Goal: Find specific page/section: Find specific page/section

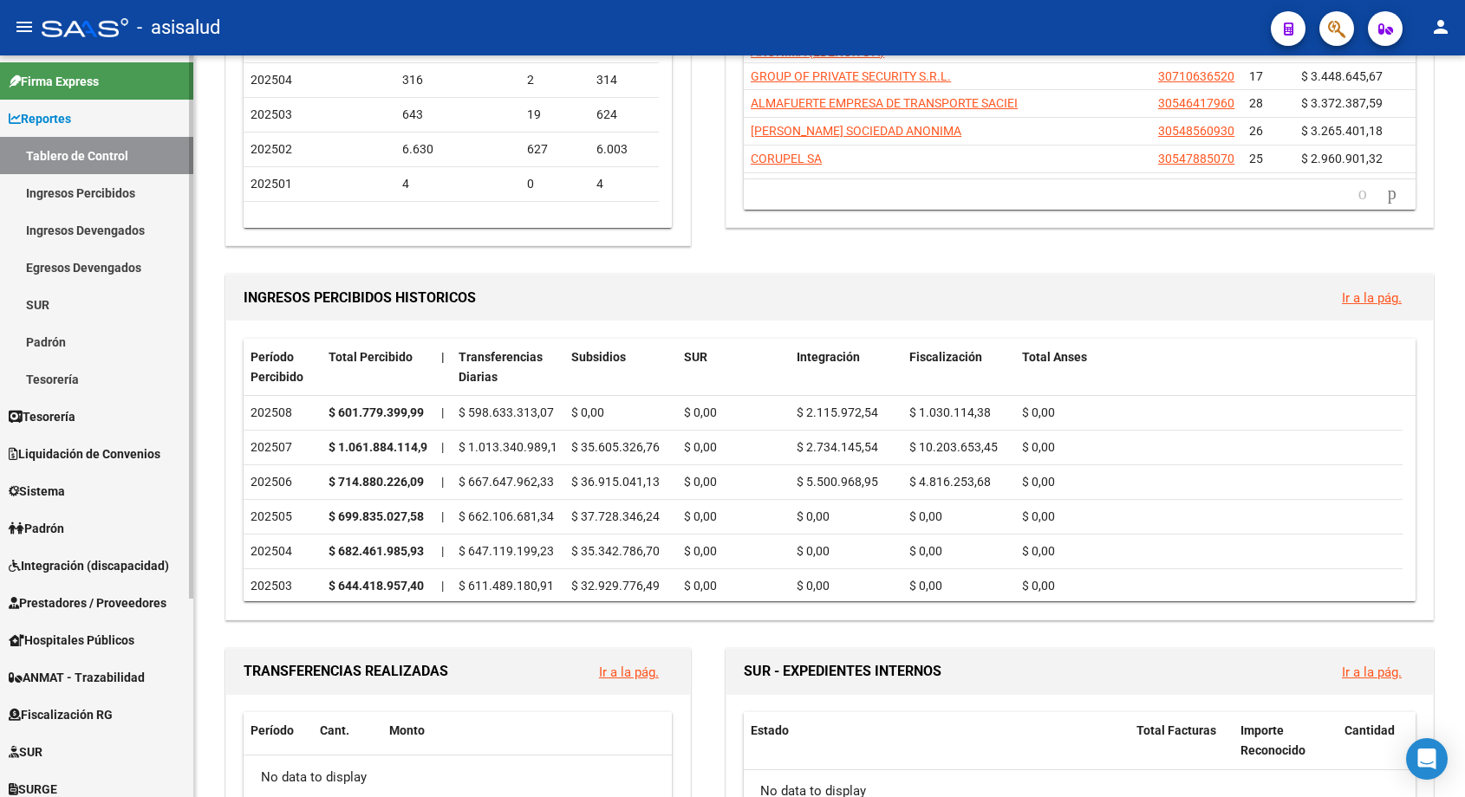
scroll to position [271, 0]
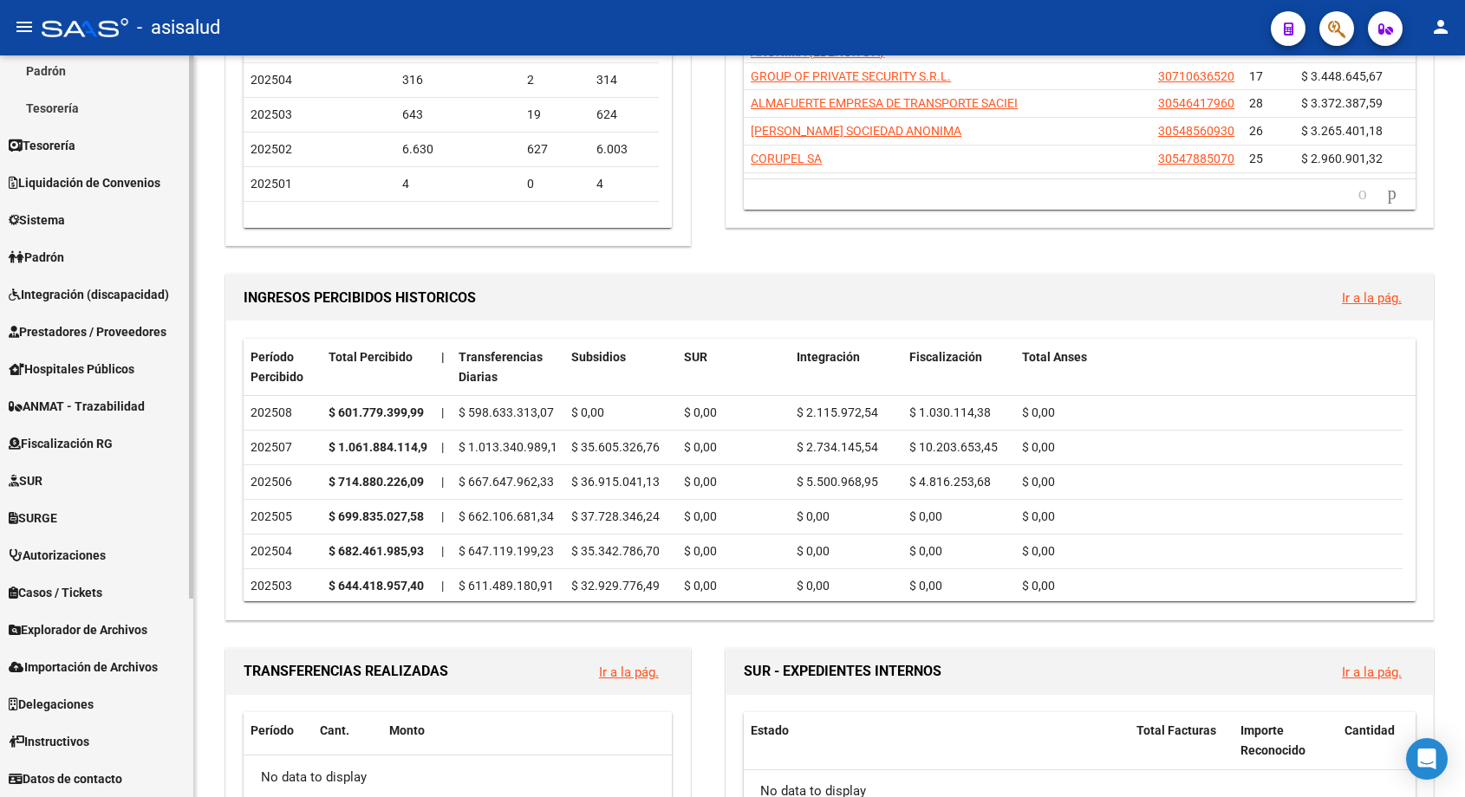
click at [108, 432] on link "Fiscalización RG" at bounding box center [96, 443] width 193 height 37
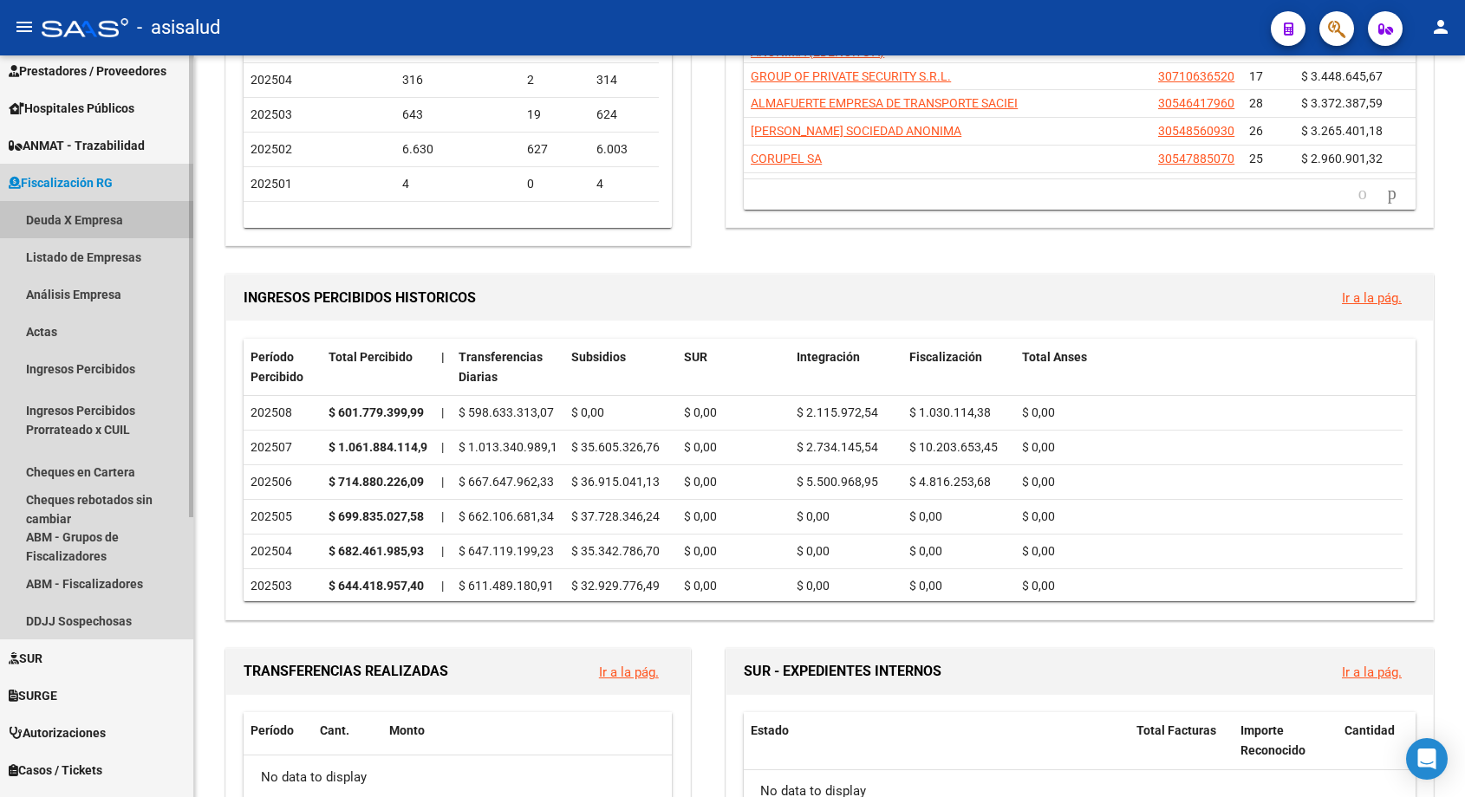
click at [81, 215] on link "Deuda X Empresa" at bounding box center [96, 219] width 193 height 37
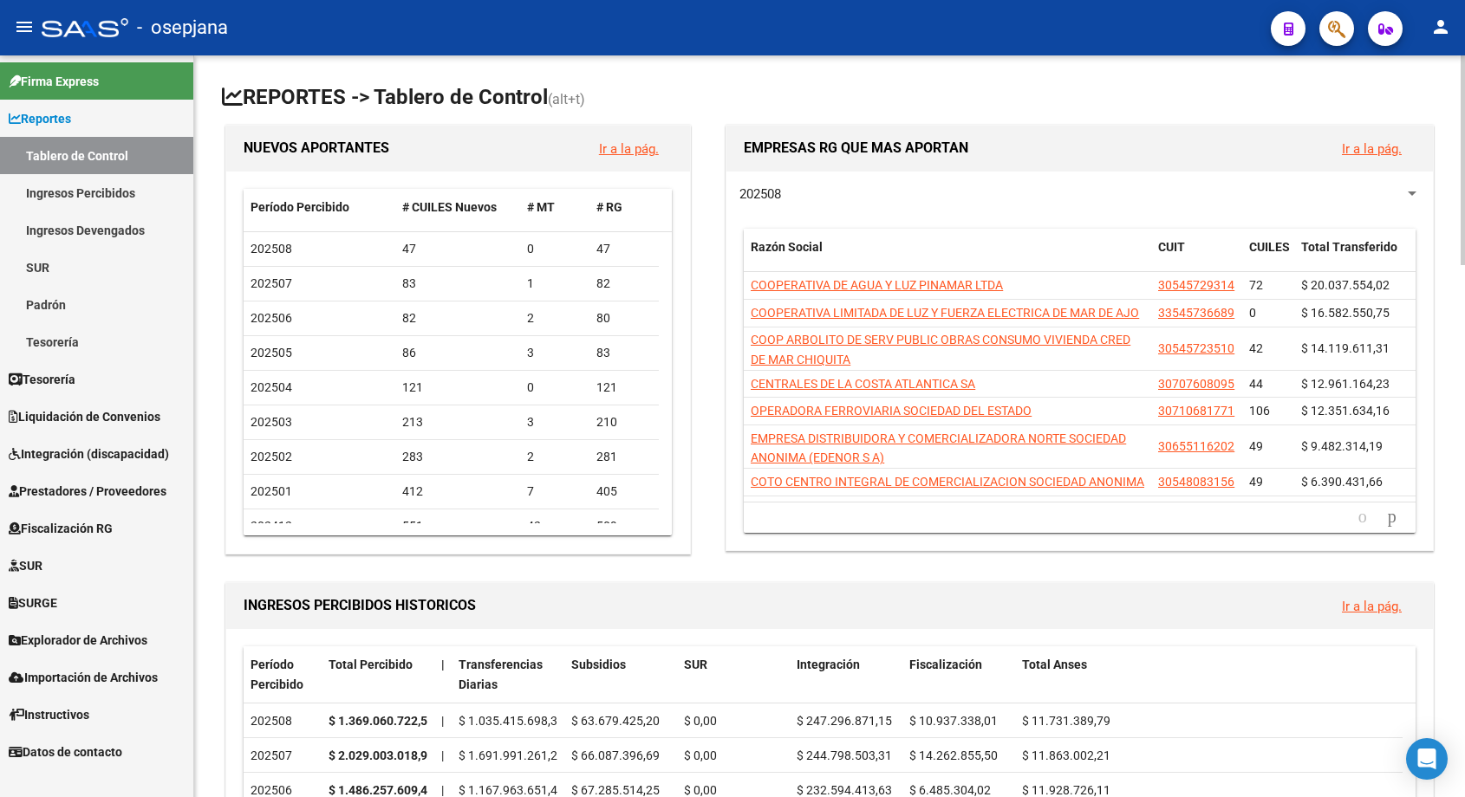
scroll to position [260, 0]
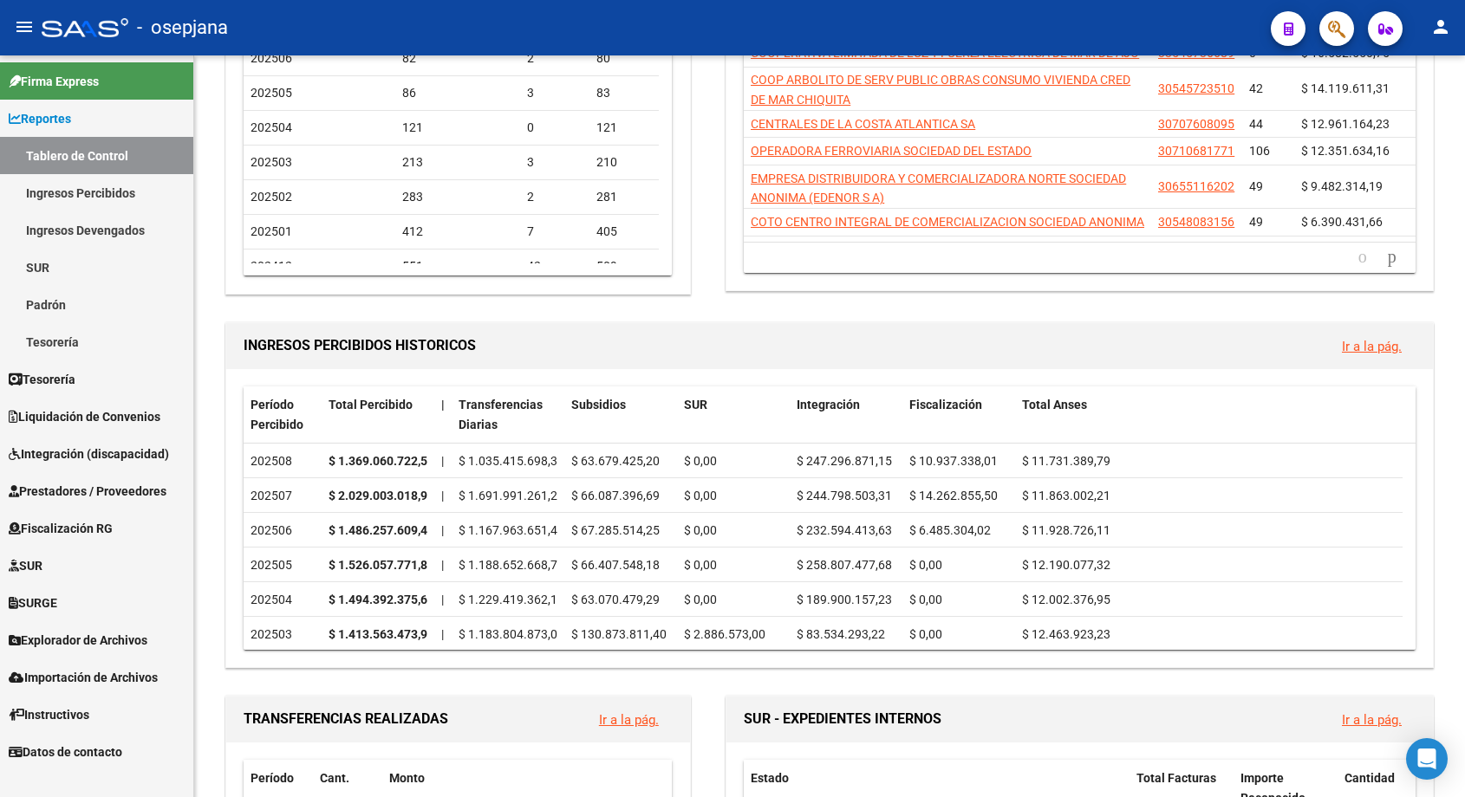
click at [79, 522] on span "Fiscalización RG" at bounding box center [61, 528] width 104 height 19
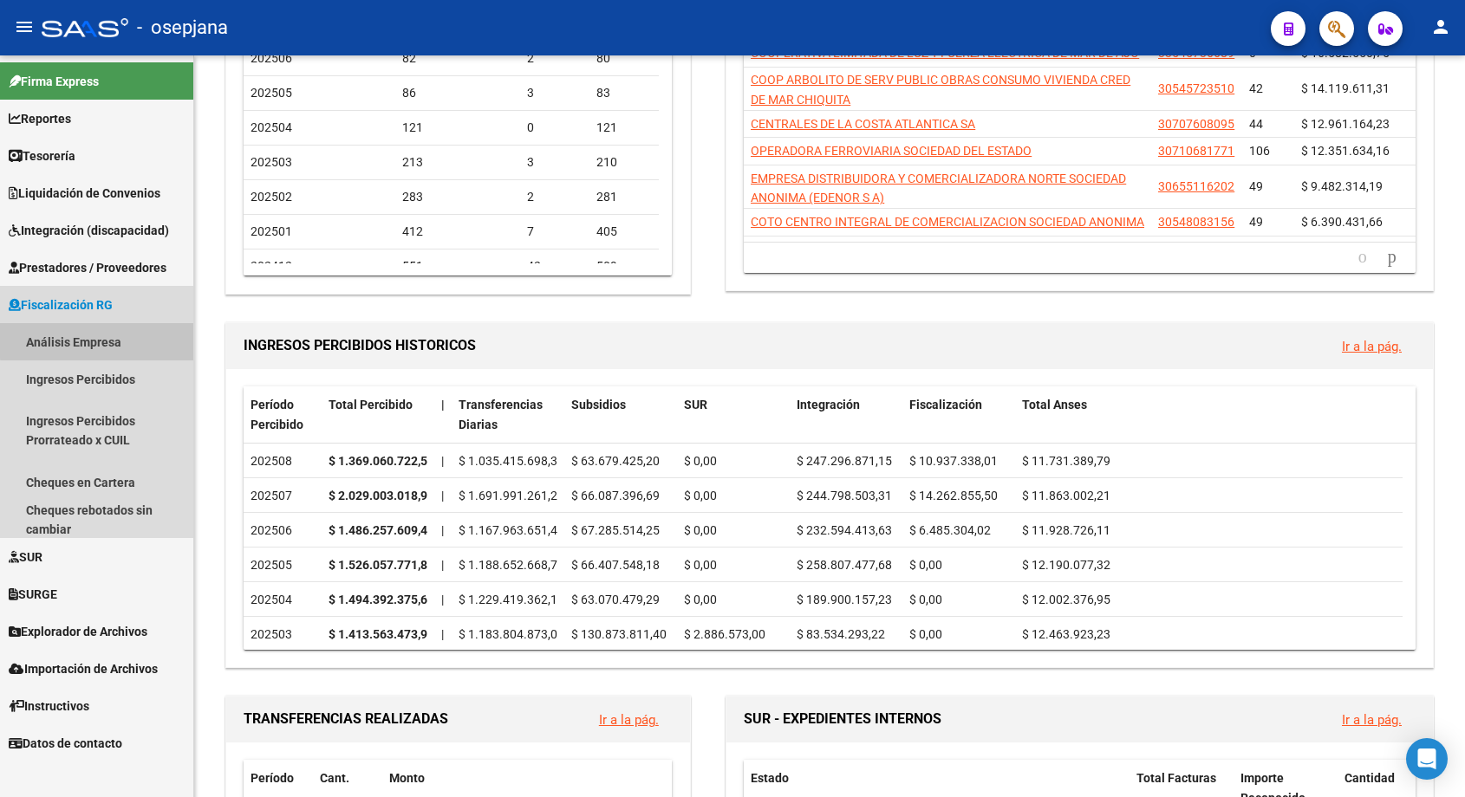
click at [115, 340] on link "Análisis Empresa" at bounding box center [96, 341] width 193 height 37
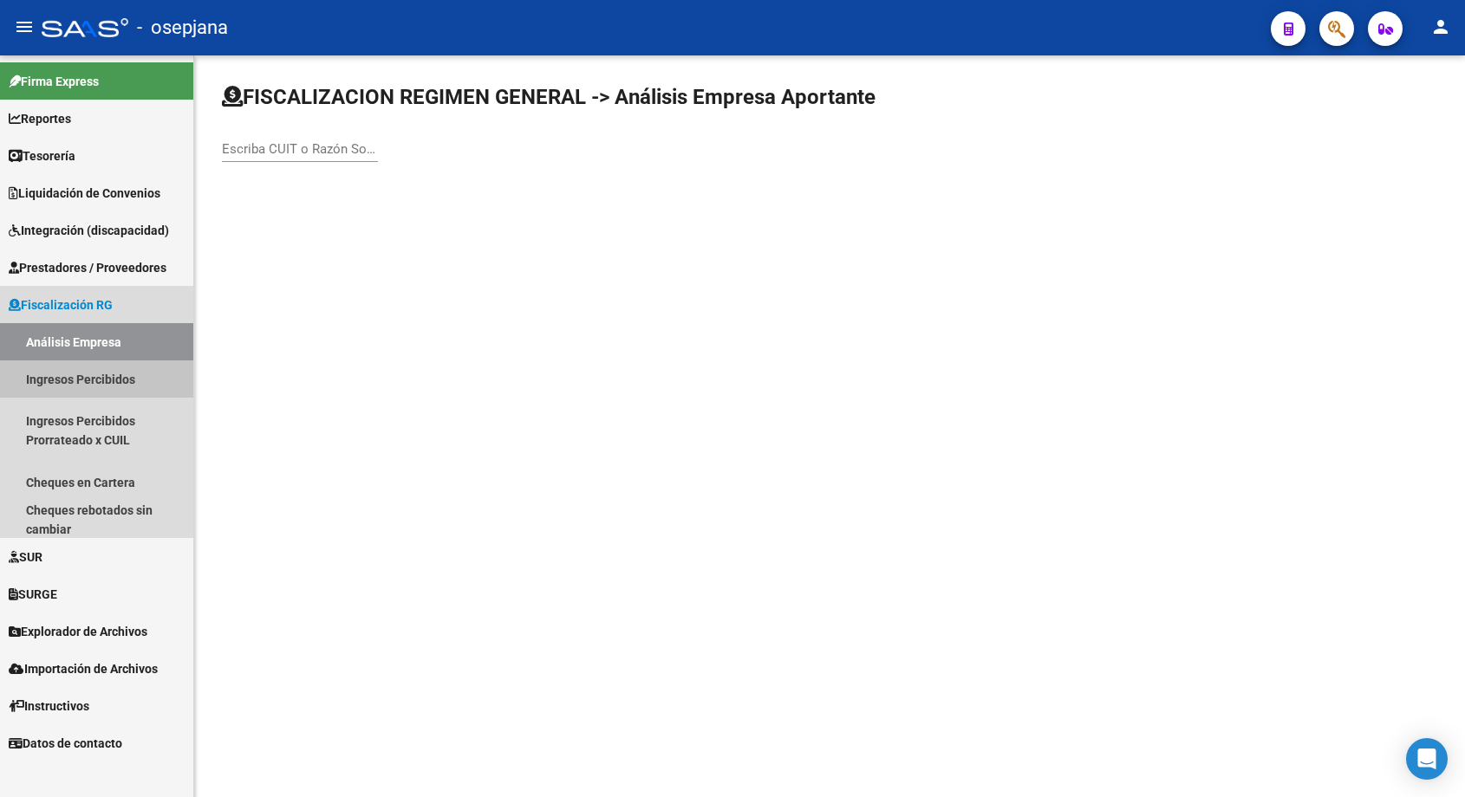
click at [94, 380] on link "Ingresos Percibidos" at bounding box center [96, 379] width 193 height 37
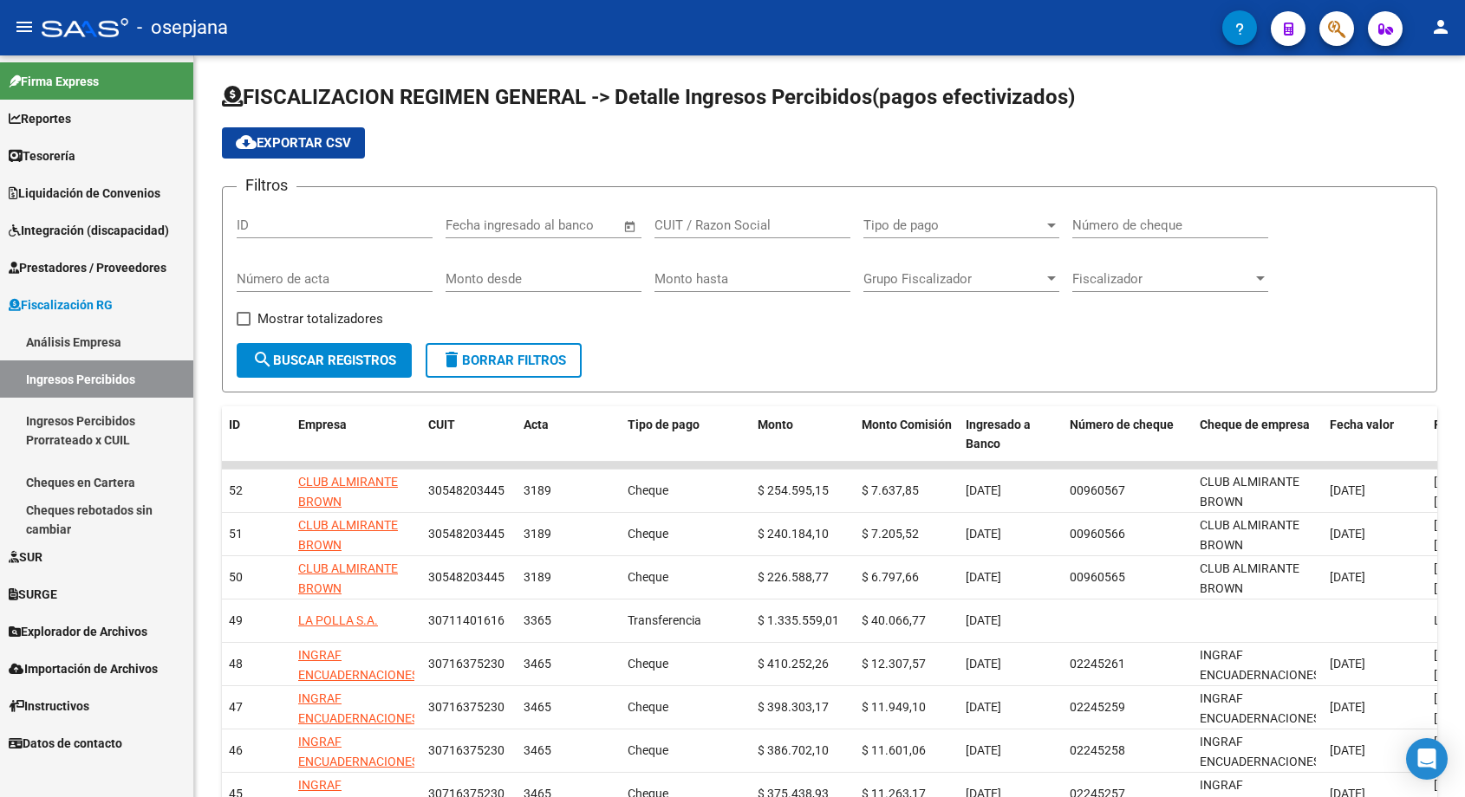
click at [113, 425] on link "Ingresos Percibidos Prorrateado x CUIL" at bounding box center [96, 431] width 193 height 66
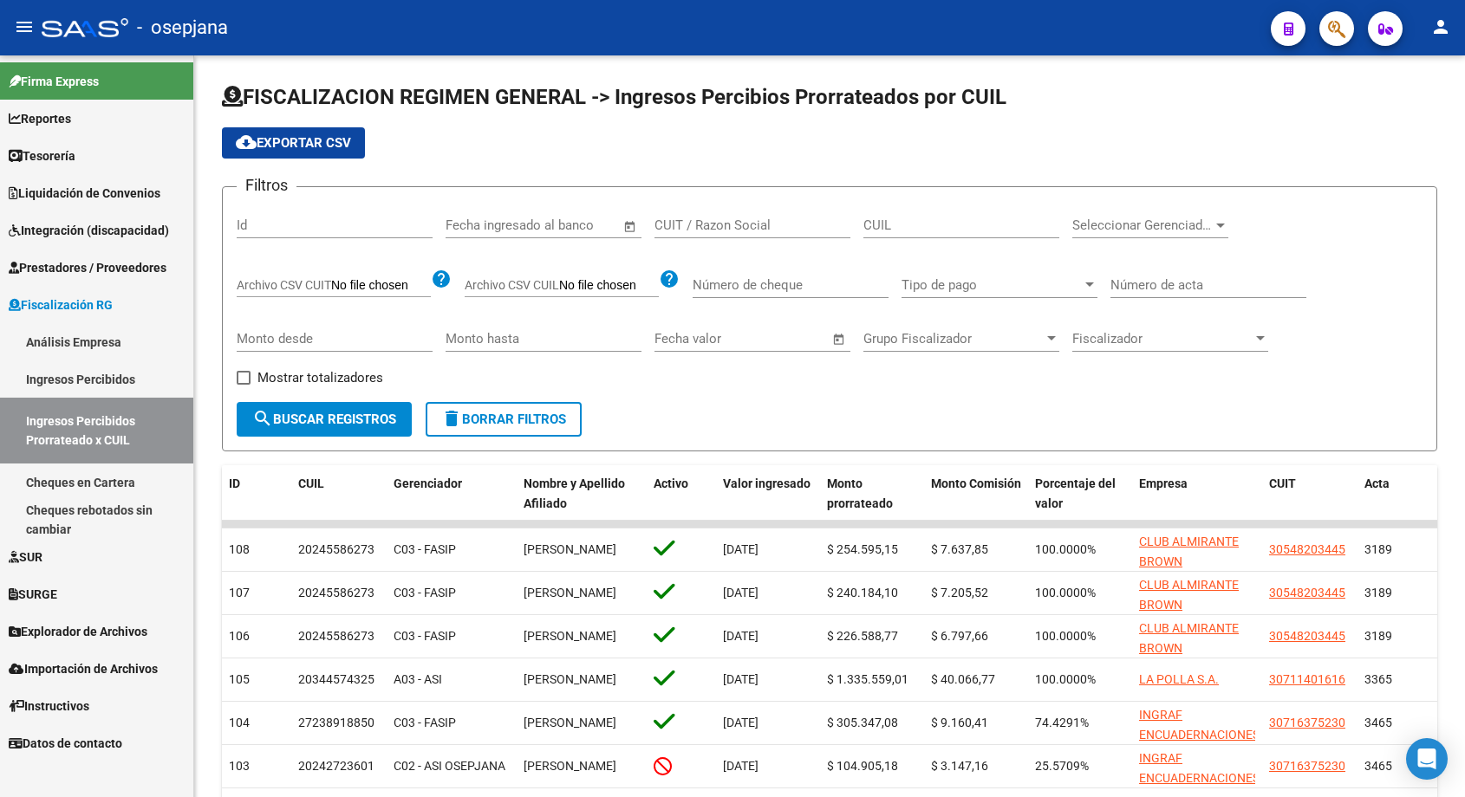
click at [101, 338] on link "Análisis Empresa" at bounding box center [96, 341] width 193 height 37
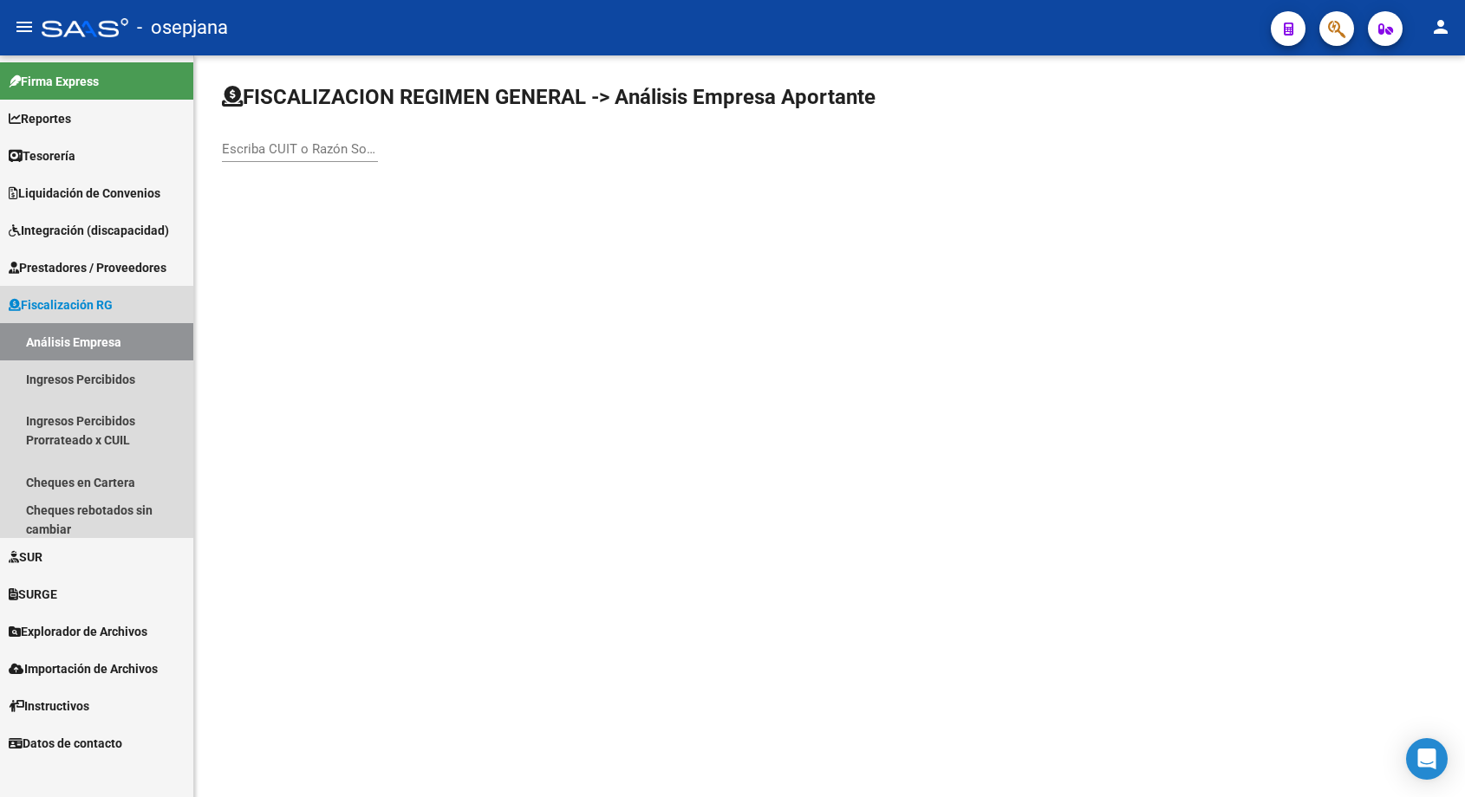
click at [96, 305] on span "Fiscalización RG" at bounding box center [61, 305] width 104 height 19
